Goal: Navigation & Orientation: Find specific page/section

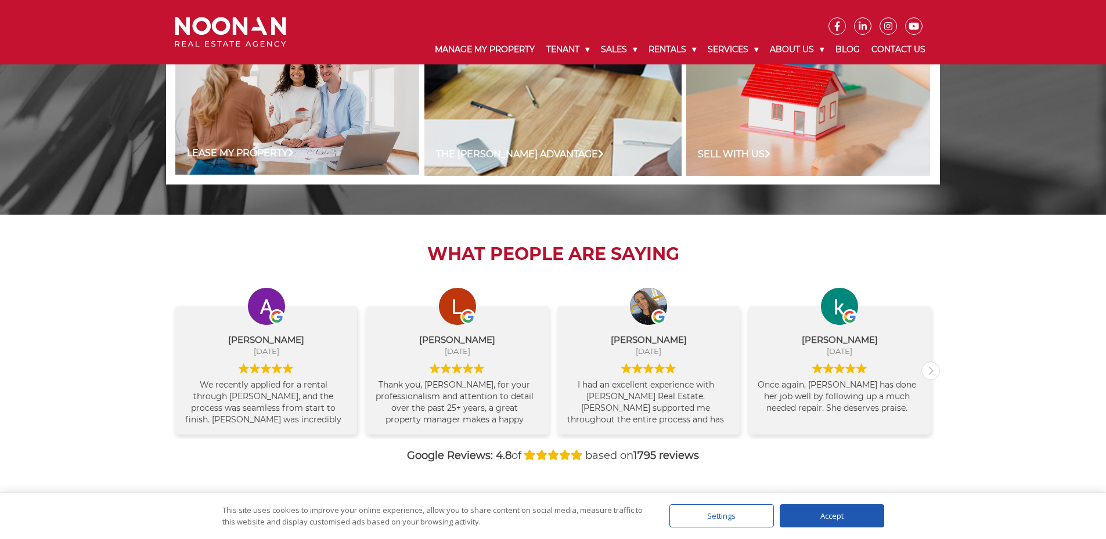
scroll to position [1189, 0]
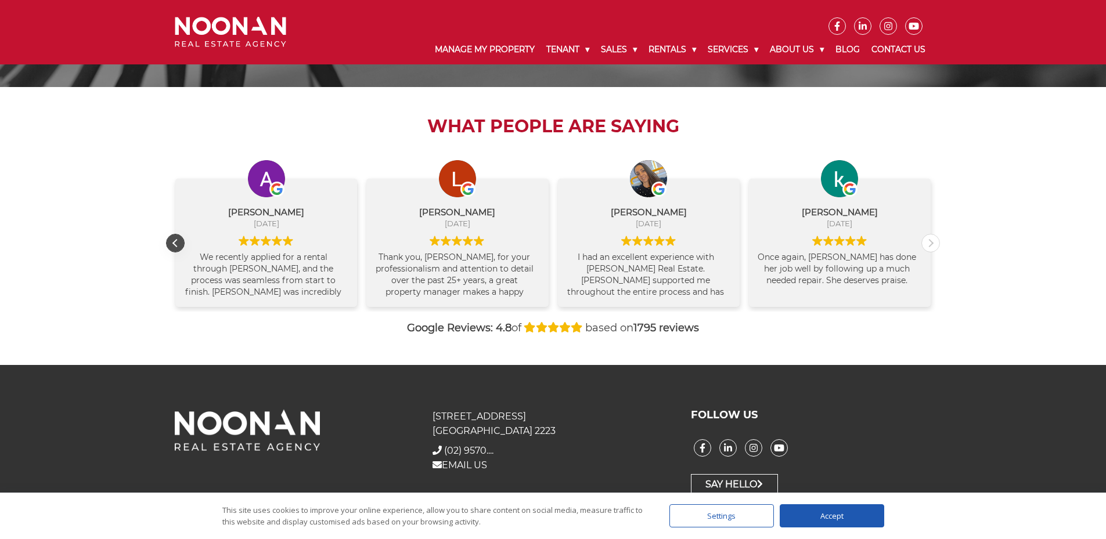
click at [177, 241] on div "Previous review" at bounding box center [175, 243] width 17 height 17
click at [346, 290] on div "We recently applied for a rental through Noonan, and the process was seamless f…" at bounding box center [266, 272] width 164 height 47
click at [935, 243] on div "Next review" at bounding box center [930, 243] width 17 height 17
click at [934, 243] on div "Next review" at bounding box center [930, 243] width 17 height 17
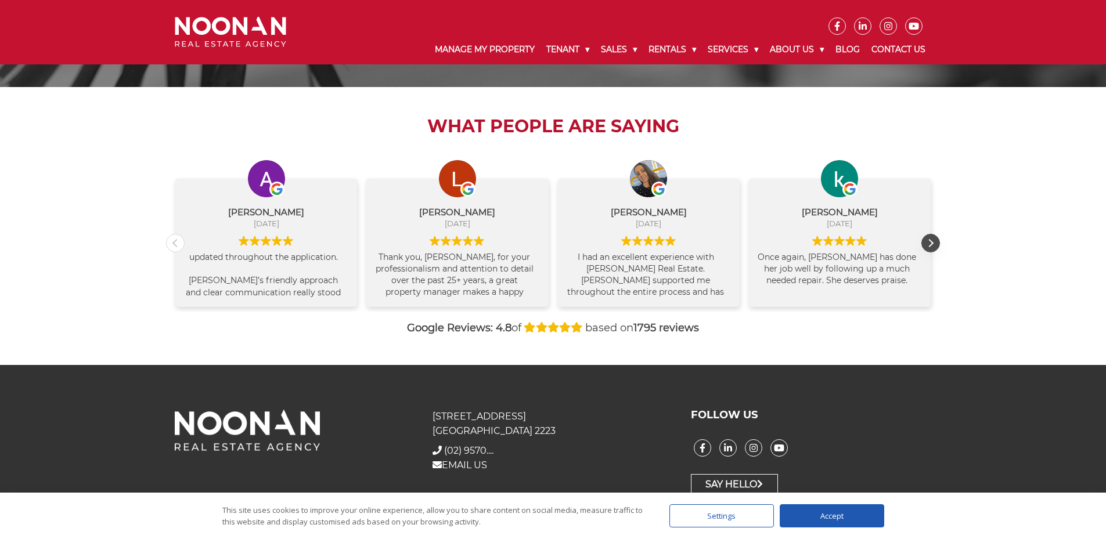
click at [934, 243] on div "Next review" at bounding box center [930, 243] width 17 height 17
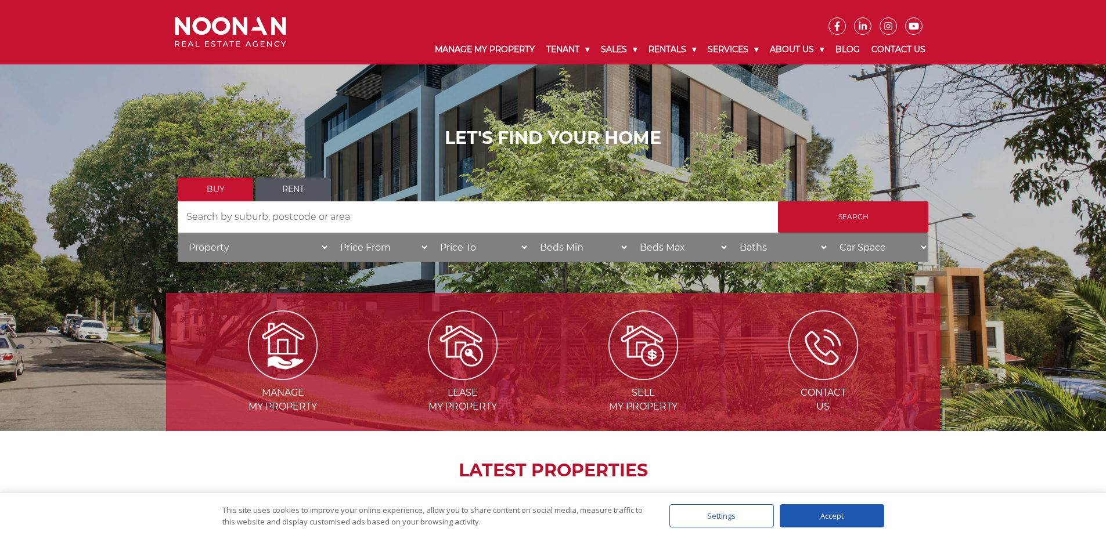
scroll to position [0, 0]
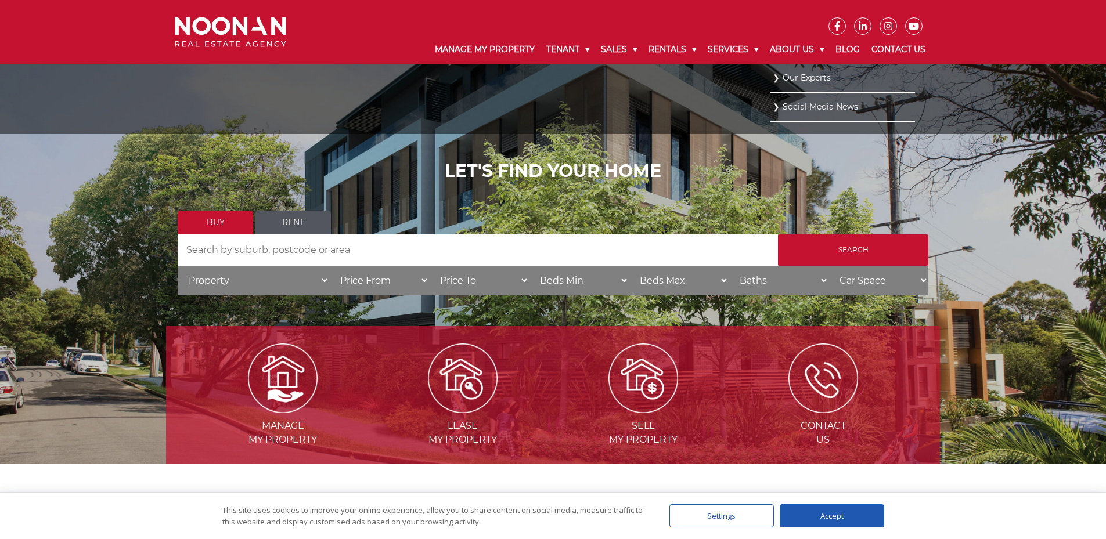
click at [809, 77] on link "Our Experts" at bounding box center [842, 78] width 139 height 16
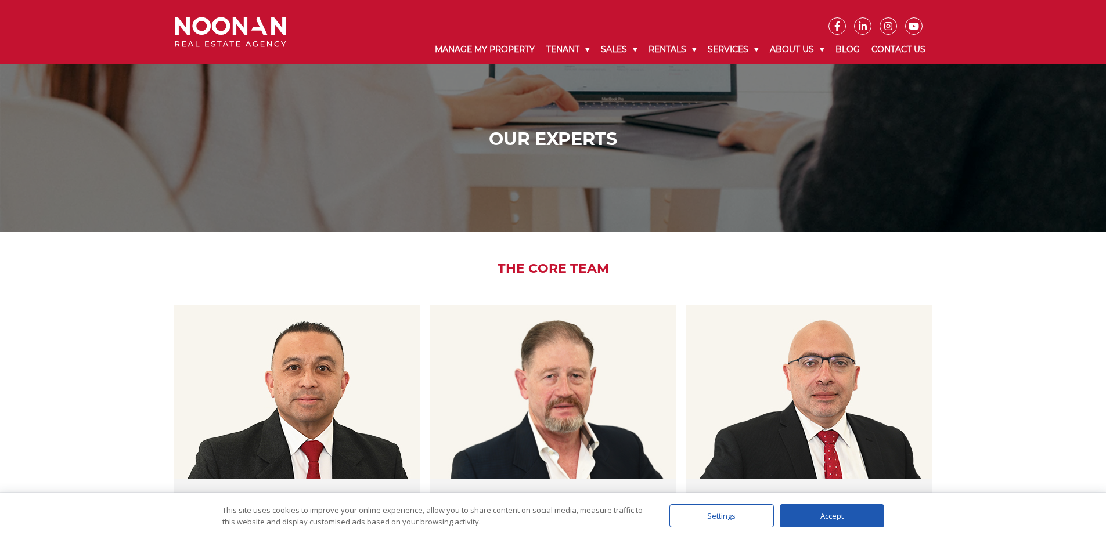
drag, startPoint x: 1110, startPoint y: 45, endPoint x: 1066, endPoint y: 95, distance: 67.1
